Goal: Transaction & Acquisition: Obtain resource

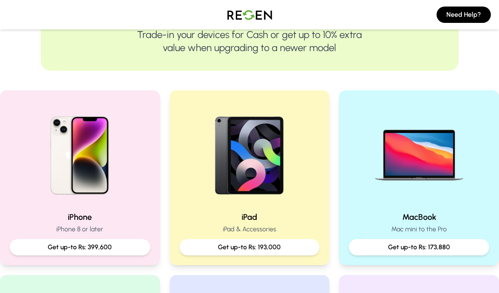
scroll to position [115, 0]
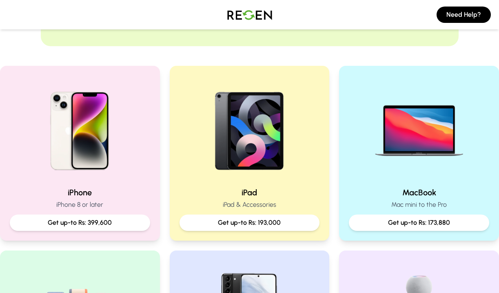
scroll to position [152, 0]
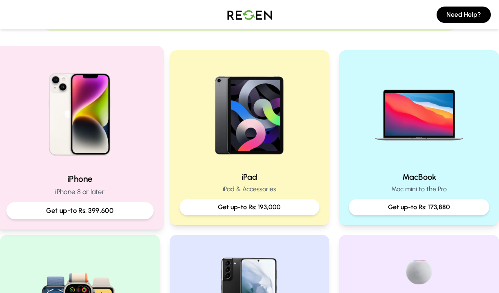
click at [92, 135] on img at bounding box center [80, 111] width 110 height 110
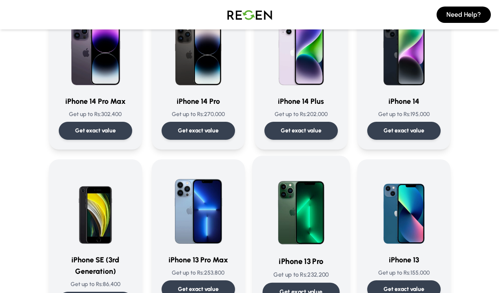
scroll to position [253, 0]
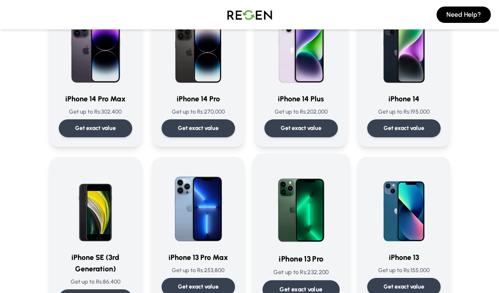
click at [314, 221] on img at bounding box center [301, 204] width 77 height 82
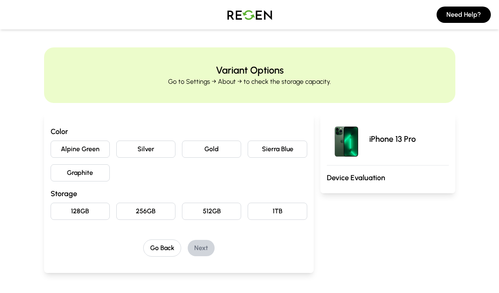
click at [89, 166] on button "Graphite" at bounding box center [80, 172] width 59 height 17
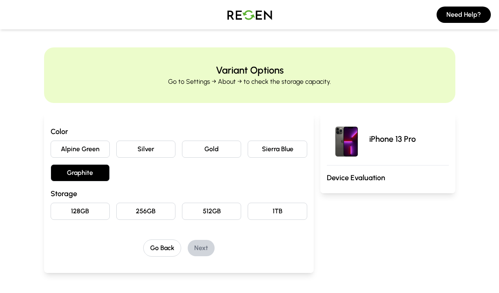
click at [151, 211] on button "256GB" at bounding box center [145, 211] width 59 height 17
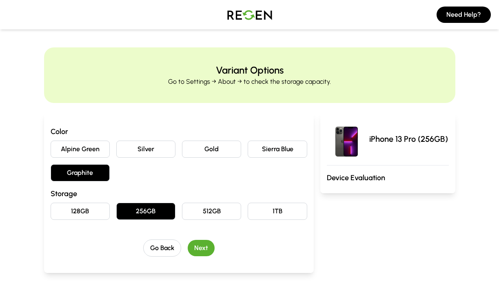
click at [206, 249] on button "Next" at bounding box center [201, 248] width 27 height 16
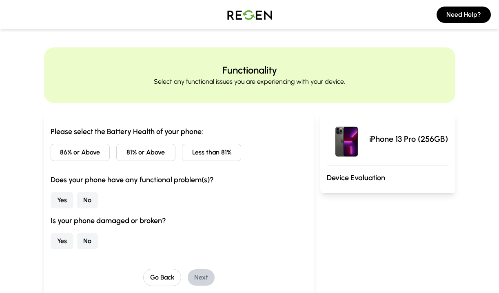
click at [215, 154] on button "Less than 81%" at bounding box center [211, 152] width 59 height 17
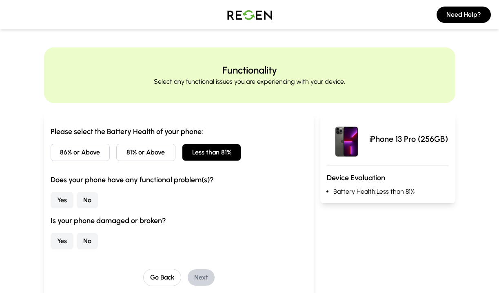
click at [81, 151] on button "86% or Above" at bounding box center [80, 152] width 59 height 17
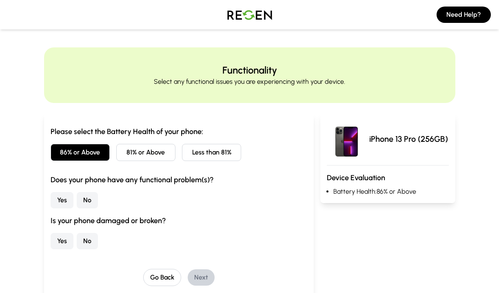
click at [84, 200] on button "No" at bounding box center [87, 200] width 21 height 16
click at [86, 236] on button "No" at bounding box center [87, 241] width 21 height 16
click at [205, 279] on button "Next" at bounding box center [201, 277] width 27 height 16
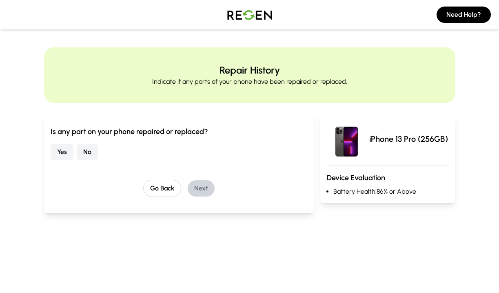
click at [67, 152] on button "Yes" at bounding box center [62, 152] width 23 height 16
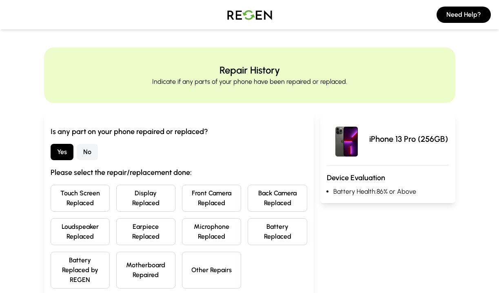
click at [293, 235] on button "Battery Replaced" at bounding box center [277, 231] width 59 height 27
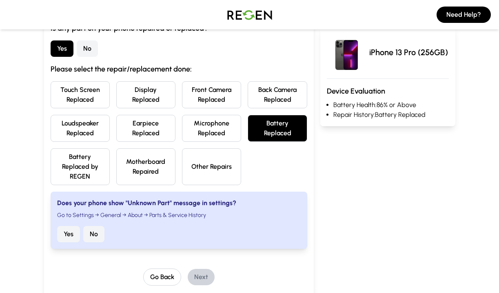
scroll to position [108, 0]
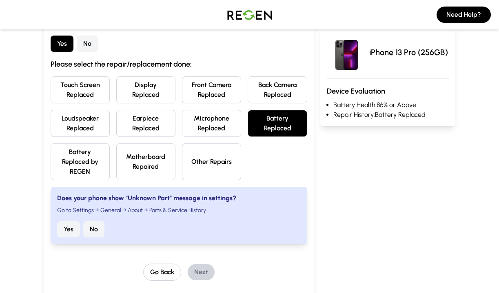
click at [95, 229] on button "No" at bounding box center [93, 229] width 21 height 16
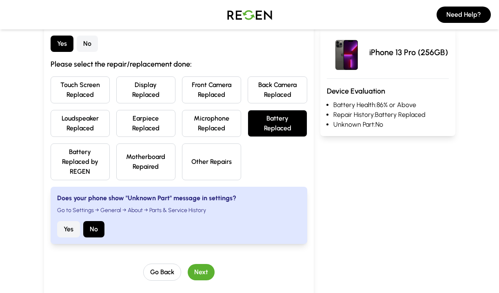
click at [88, 44] on button "No" at bounding box center [87, 44] width 21 height 16
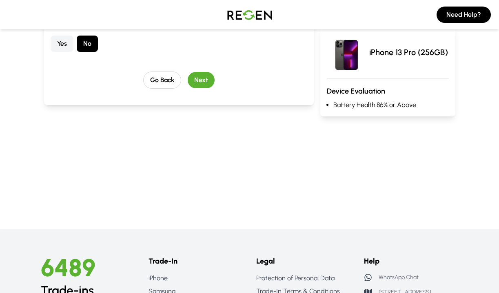
click at [206, 82] on button "Next" at bounding box center [201, 80] width 27 height 16
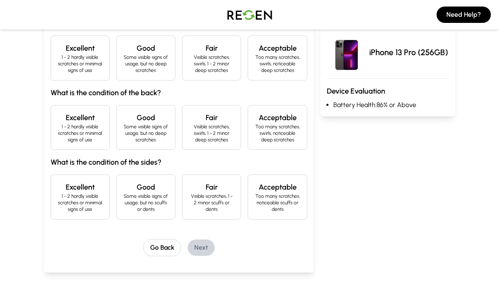
click at [152, 67] on p "Some visible signs of usage, but no deep scratches" at bounding box center [145, 64] width 45 height 20
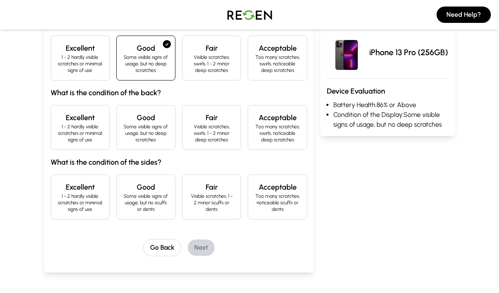
click at [88, 121] on h4 "Excellent" at bounding box center [80, 117] width 45 height 11
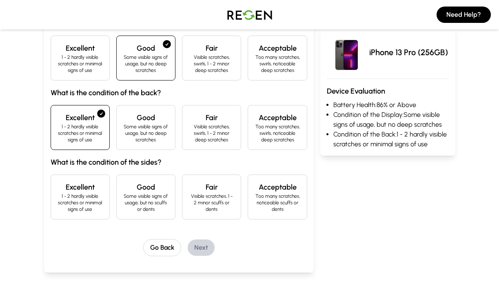
click at [87, 180] on div "Excellent 1 - 2 hardly visible scratches or minimal signs of use" at bounding box center [80, 196] width 59 height 45
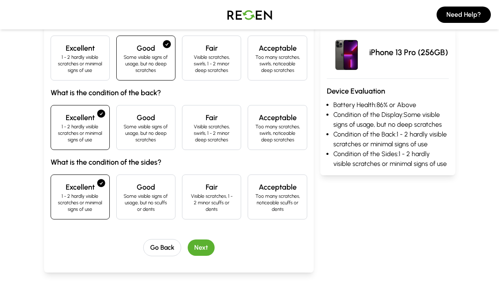
click at [79, 198] on p "1 - 2 hardly visible scratches or minimal signs of use" at bounding box center [80, 203] width 45 height 20
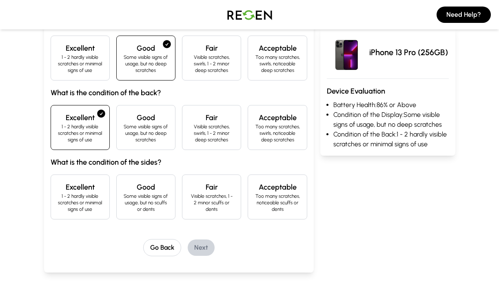
click at [79, 198] on p "1 - 2 hardly visible scratches or minimal signs of use" at bounding box center [80, 203] width 45 height 20
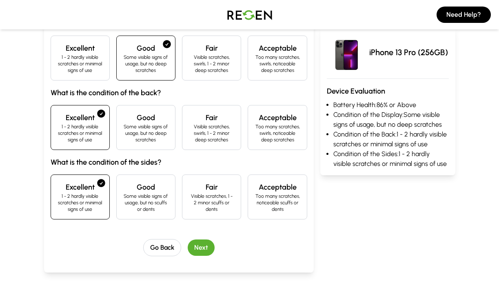
click at [208, 248] on button "Next" at bounding box center [201, 247] width 27 height 16
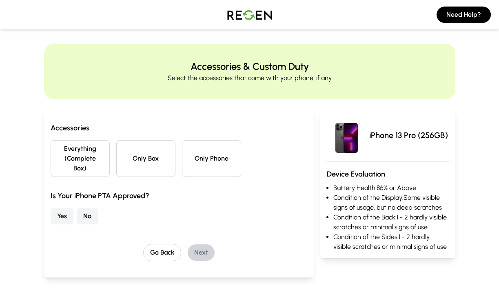
scroll to position [0, 0]
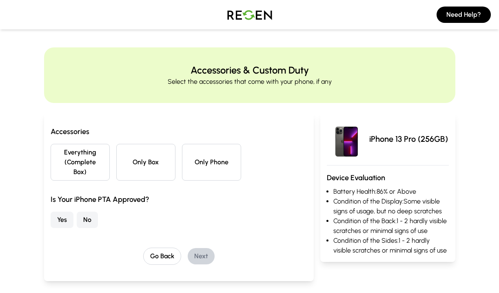
click at [213, 151] on button "Only Phone" at bounding box center [211, 162] width 59 height 37
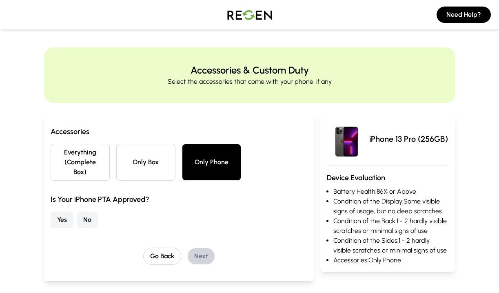
click at [85, 222] on button "No" at bounding box center [87, 220] width 21 height 16
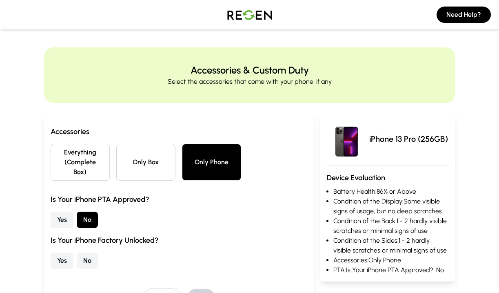
click at [58, 260] on button "Yes" at bounding box center [62, 260] width 23 height 16
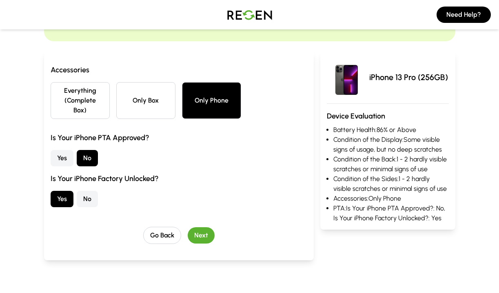
scroll to position [67, 0]
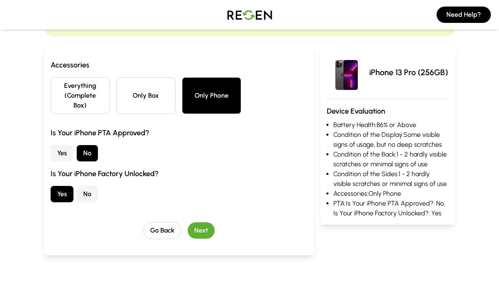
click at [199, 233] on button "Next" at bounding box center [201, 230] width 27 height 16
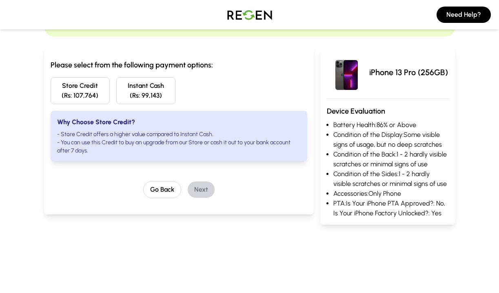
click at [82, 89] on button "Store Credit (Rs: 107,764)" at bounding box center [80, 90] width 59 height 27
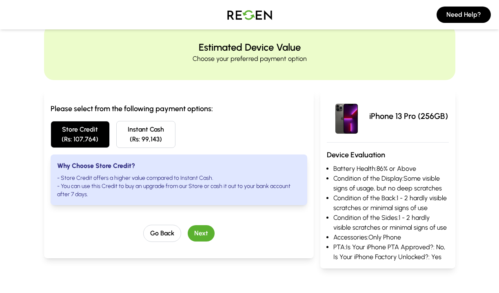
scroll to position [0, 0]
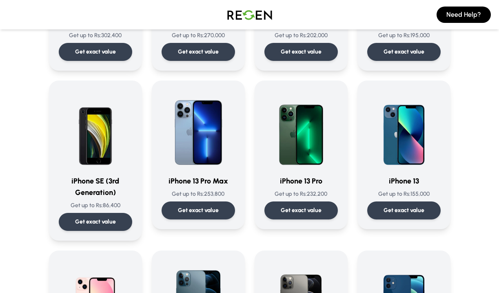
scroll to position [332, 0]
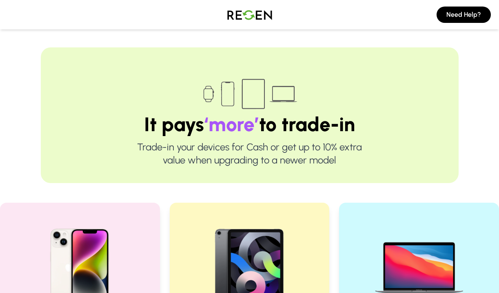
click at [251, 20] on img at bounding box center [249, 14] width 57 height 23
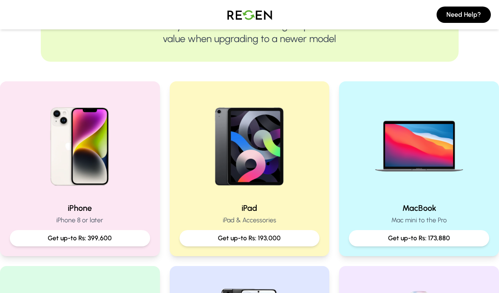
scroll to position [122, 0]
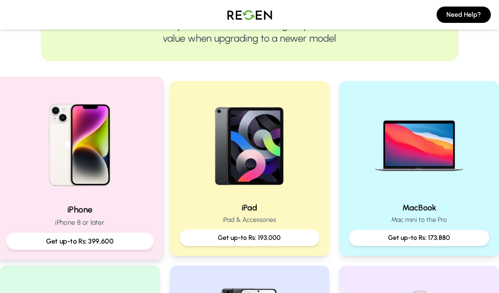
click at [108, 132] on img at bounding box center [80, 142] width 110 height 110
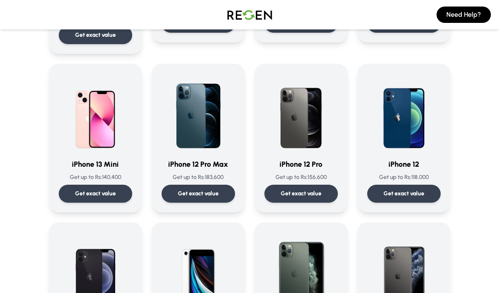
scroll to position [524, 0]
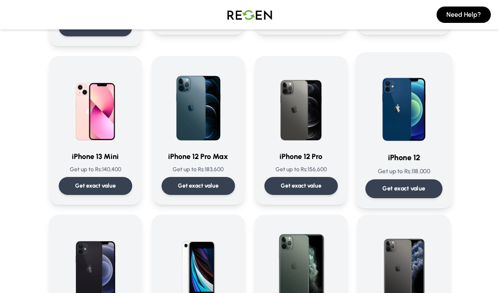
click at [393, 119] on img at bounding box center [403, 103] width 77 height 82
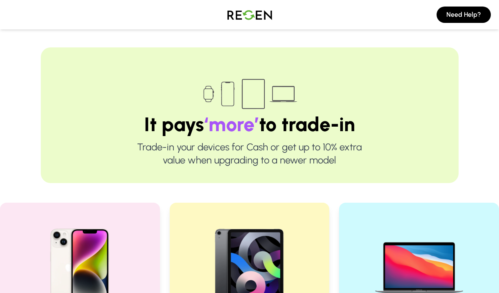
click at [254, 10] on img at bounding box center [249, 14] width 57 height 23
